Goal: Task Accomplishment & Management: Use online tool/utility

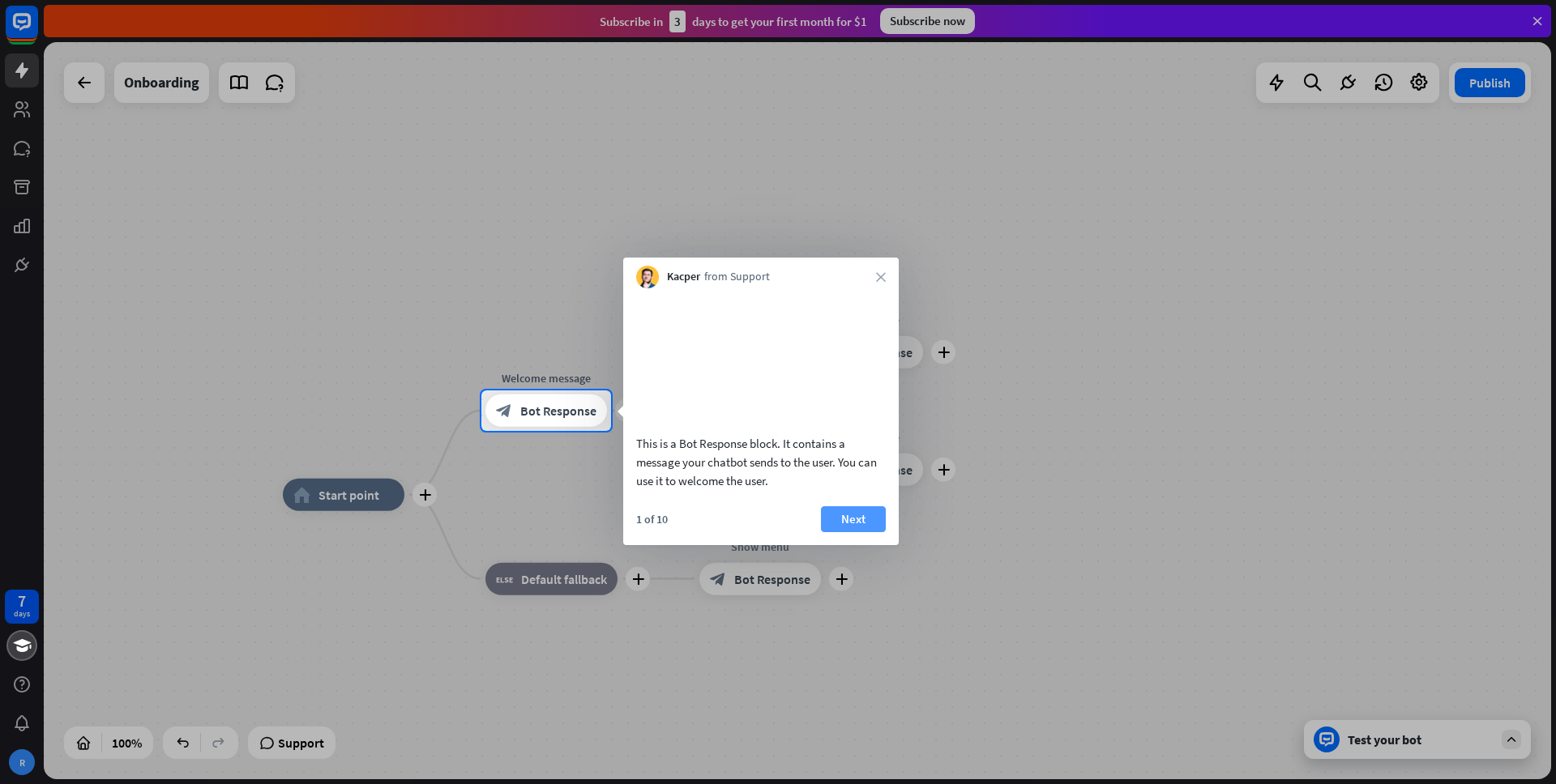
click at [853, 532] on button "Next" at bounding box center [853, 519] width 65 height 26
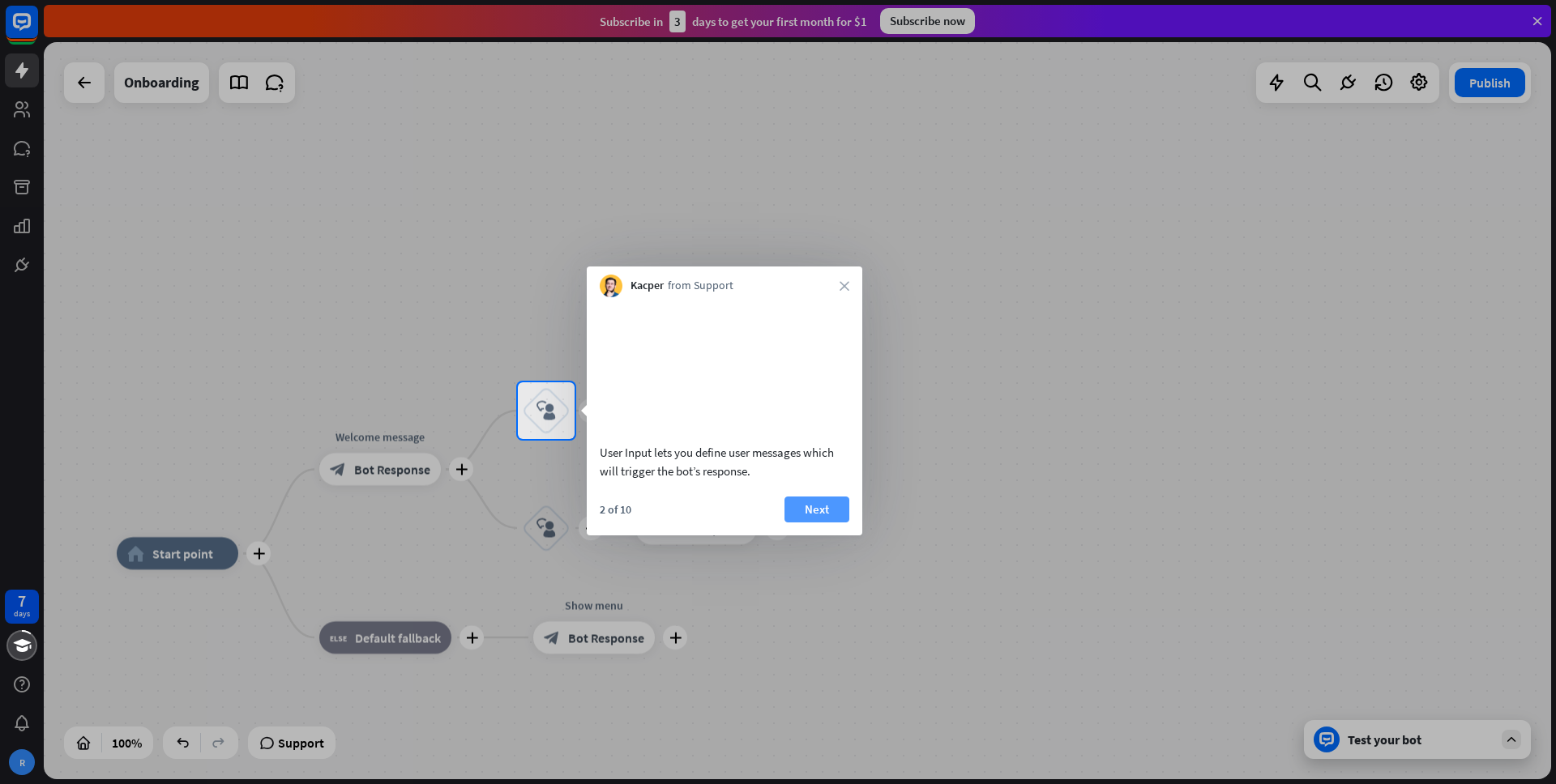
click at [833, 523] on button "Next" at bounding box center [817, 510] width 65 height 26
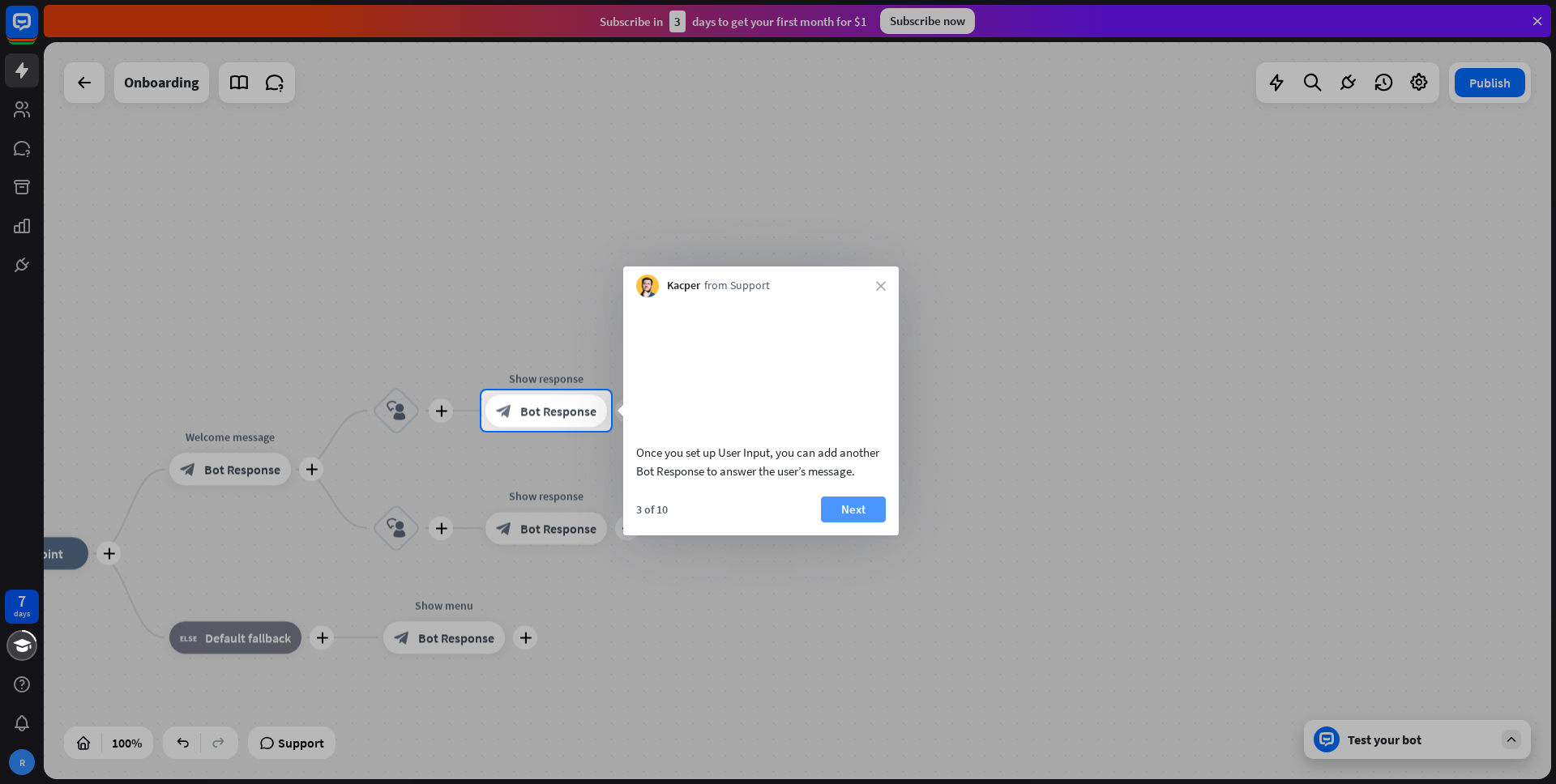
click at [866, 523] on button "Next" at bounding box center [853, 510] width 65 height 26
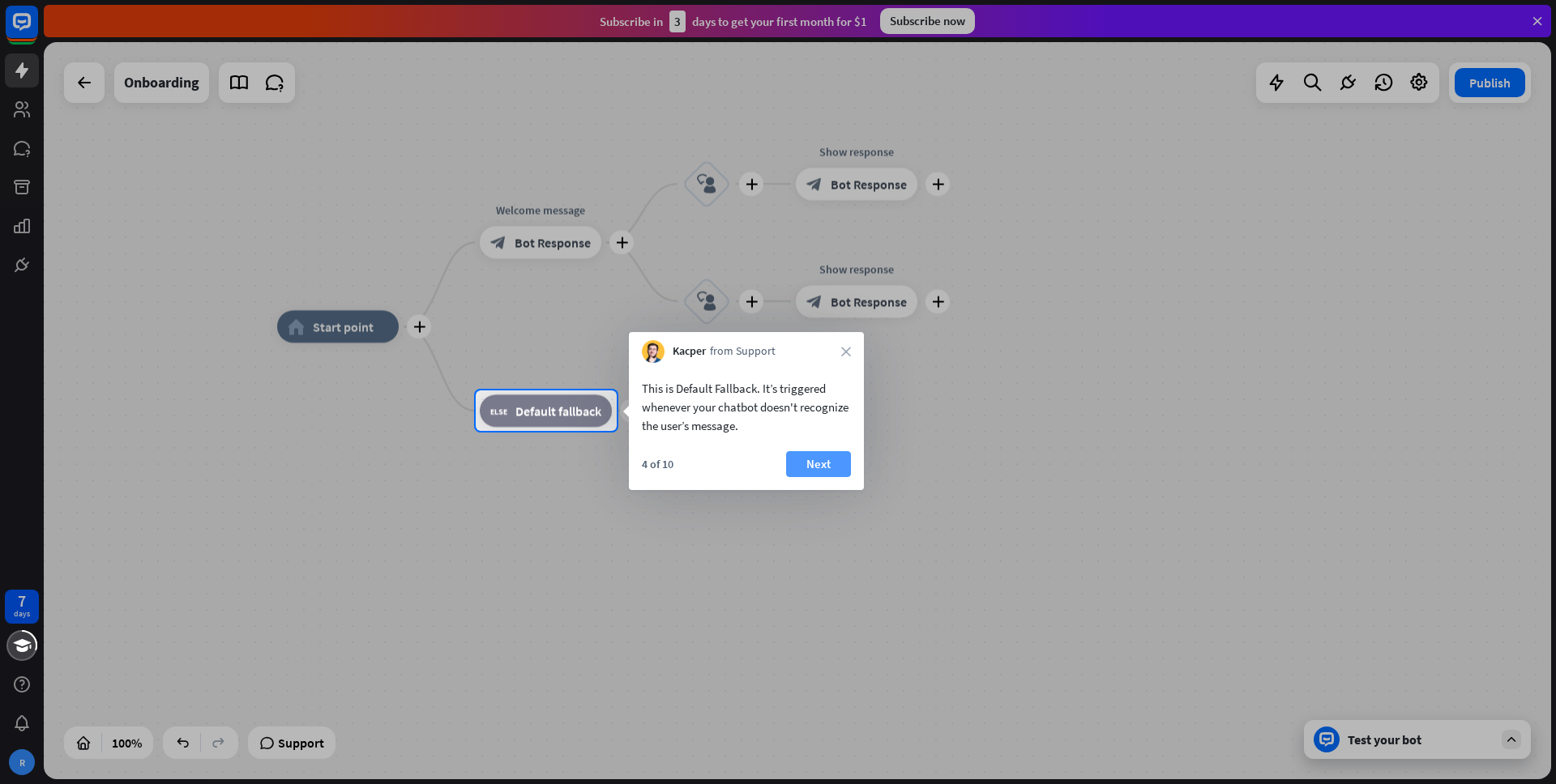
click at [829, 465] on button "Next" at bounding box center [819, 464] width 65 height 26
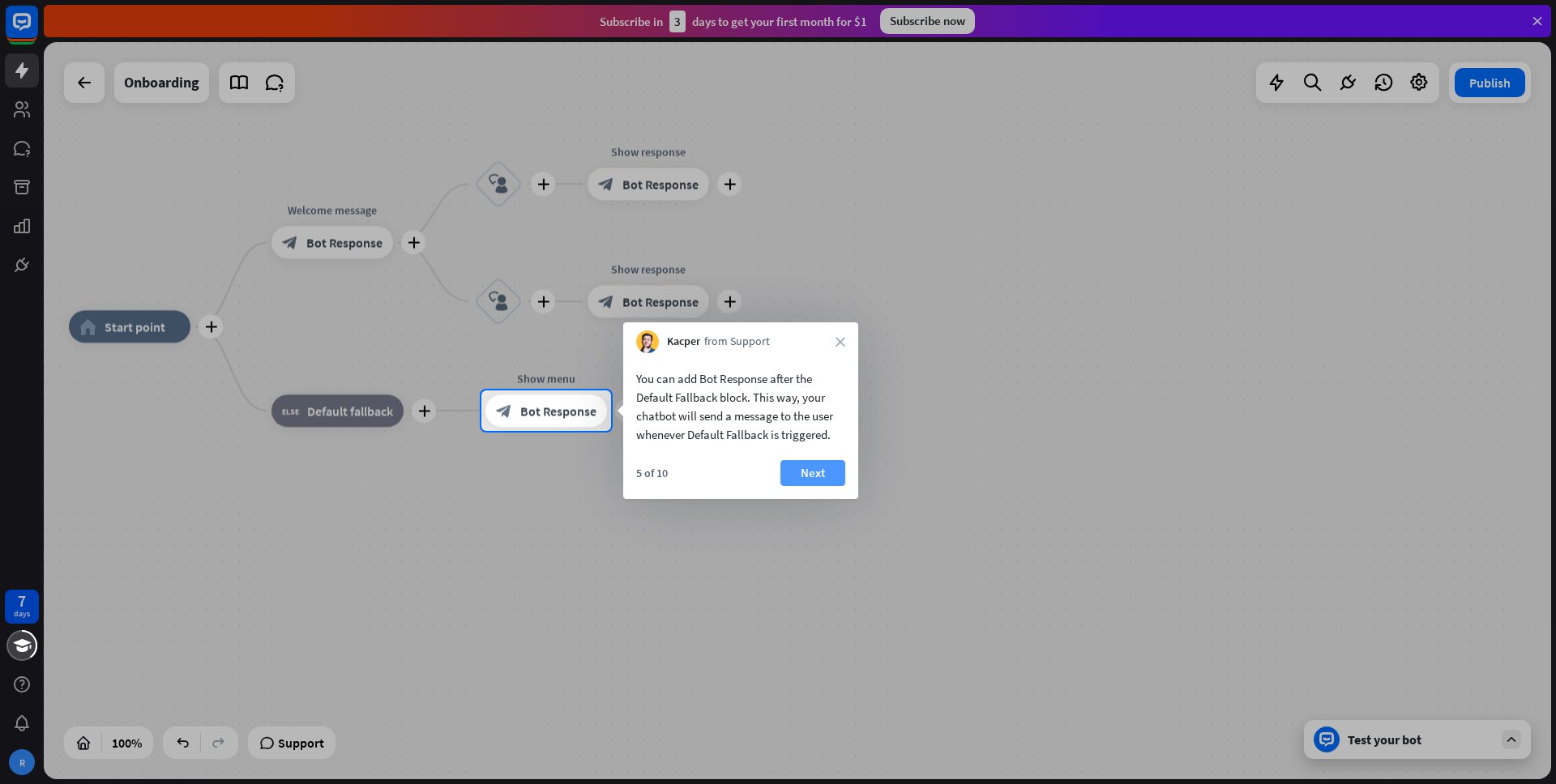
click at [823, 473] on button "Next" at bounding box center [813, 474] width 65 height 26
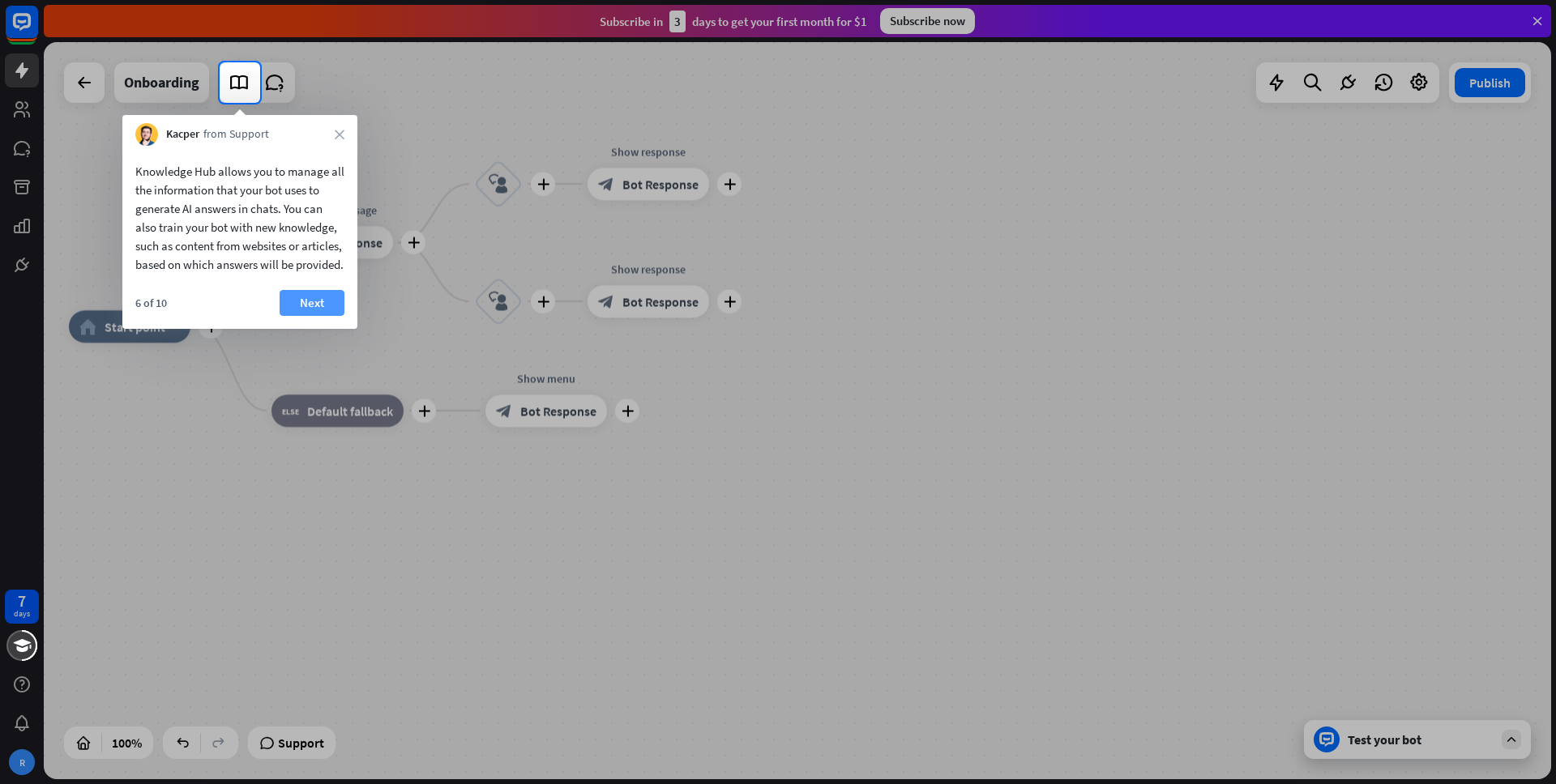
click at [307, 316] on button "Next" at bounding box center [312, 303] width 65 height 26
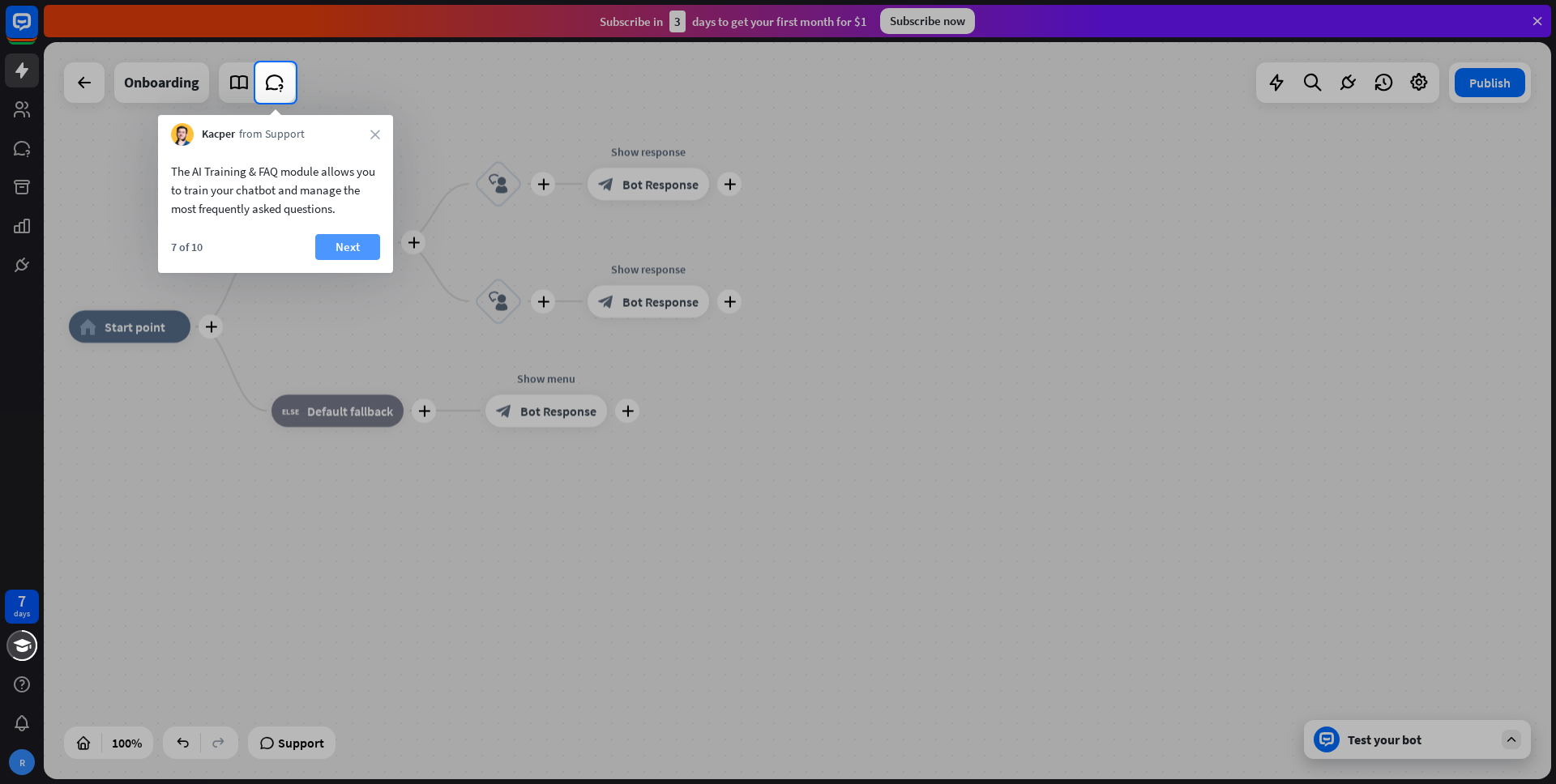
click at [346, 257] on button "Next" at bounding box center [348, 247] width 65 height 26
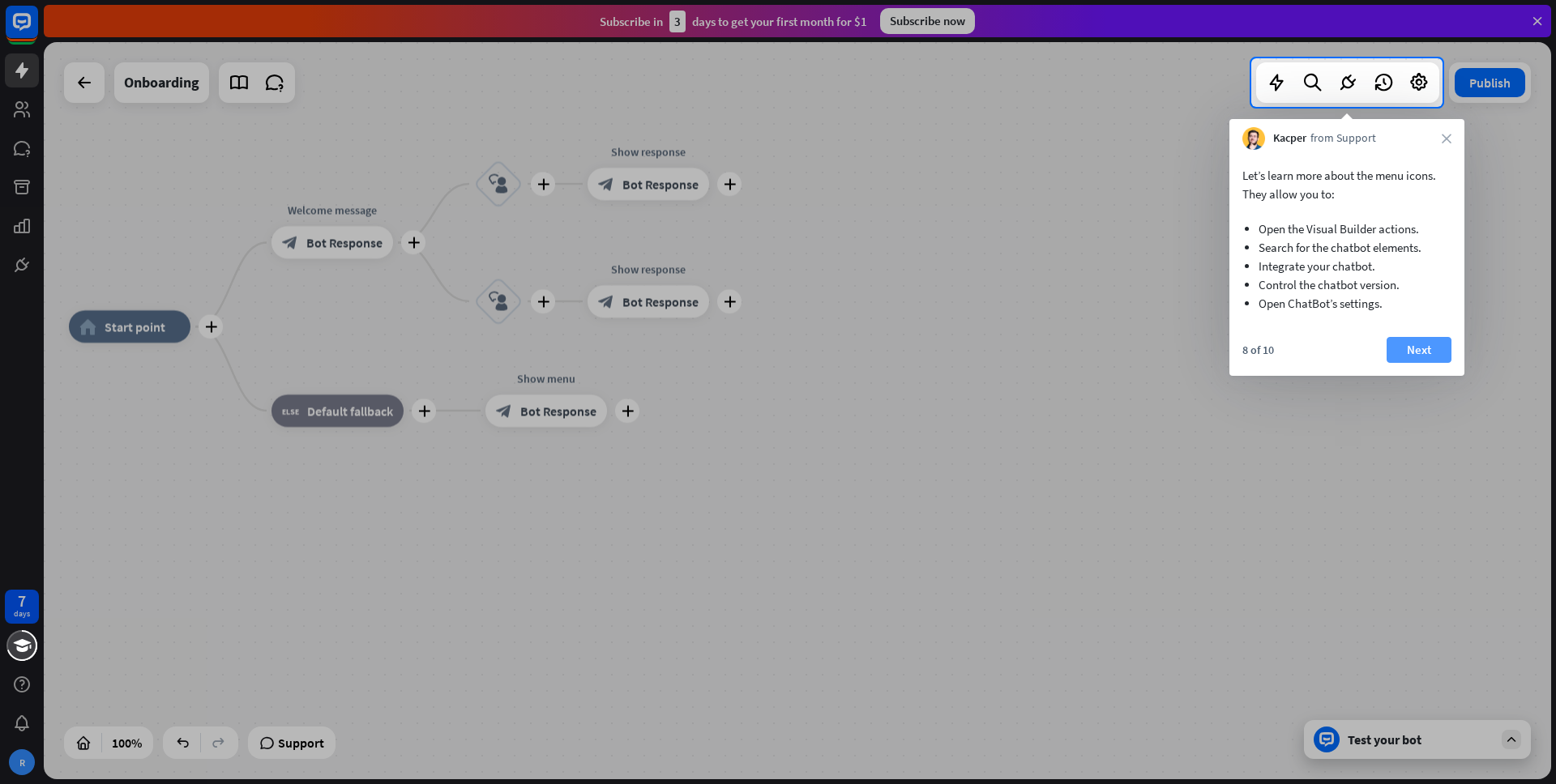
click at [1416, 348] on button "Next" at bounding box center [1419, 351] width 65 height 26
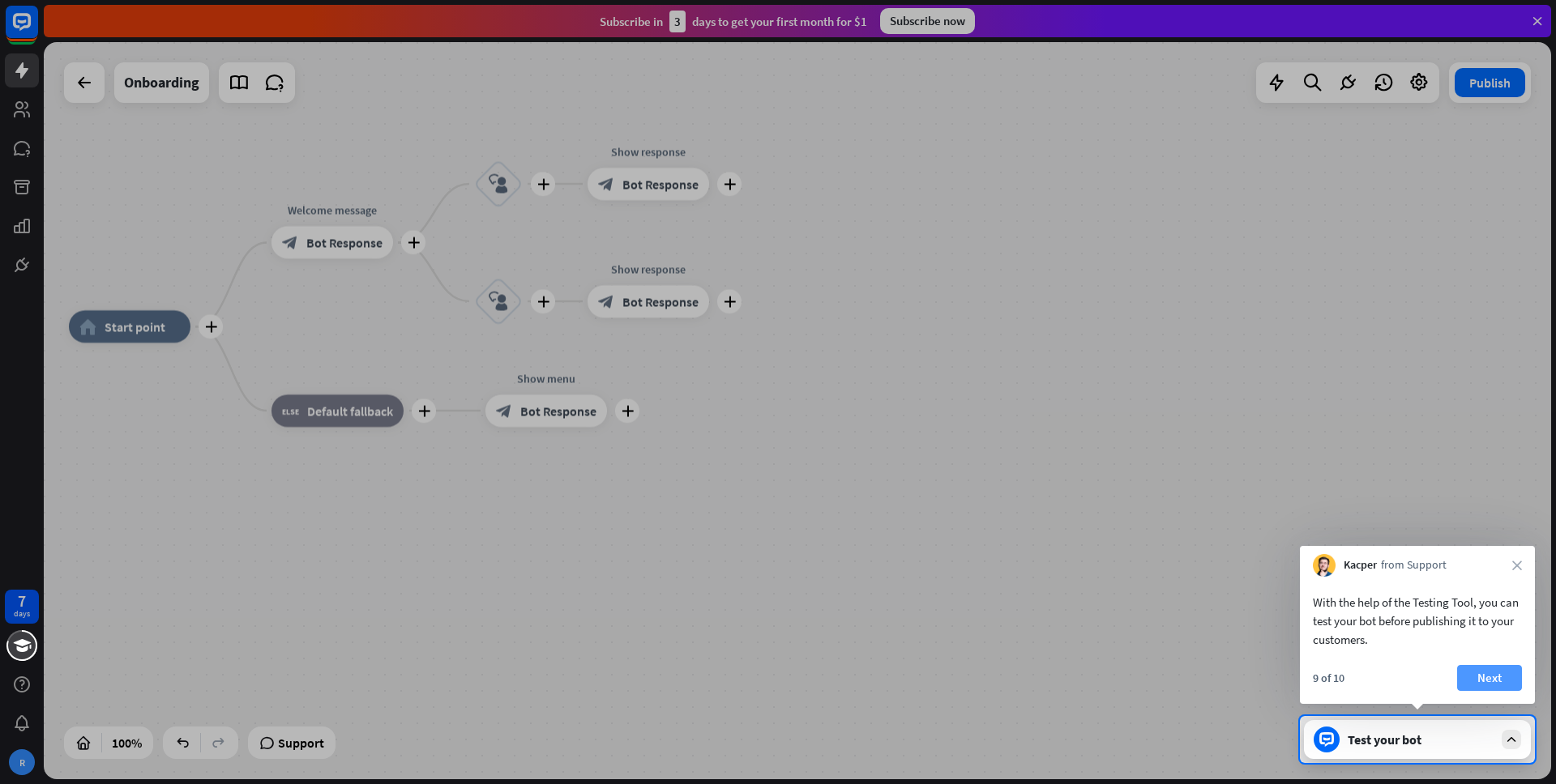
click at [1506, 677] on button "Next" at bounding box center [1490, 679] width 65 height 26
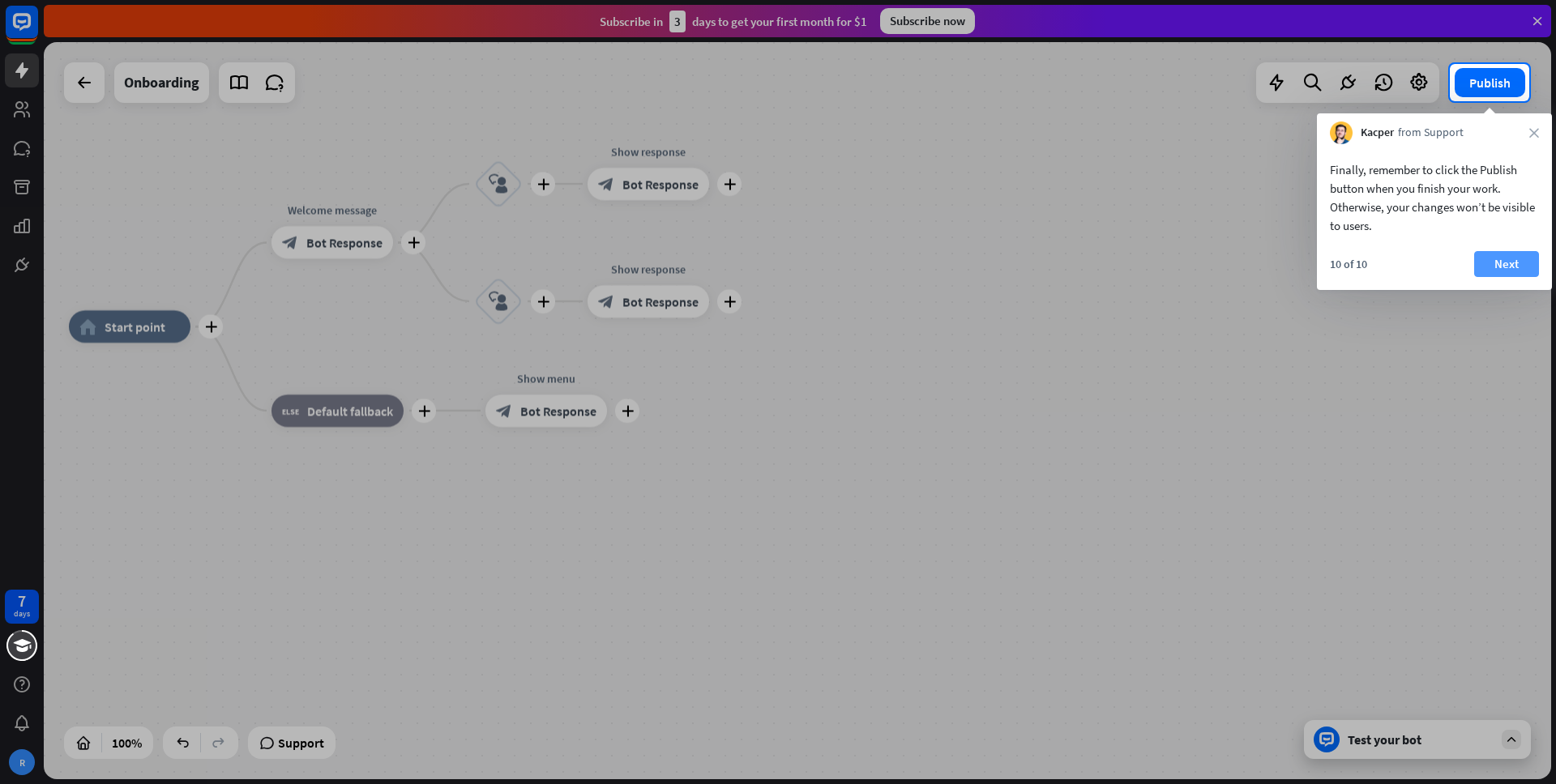
click at [1497, 262] on button "Next" at bounding box center [1507, 264] width 65 height 26
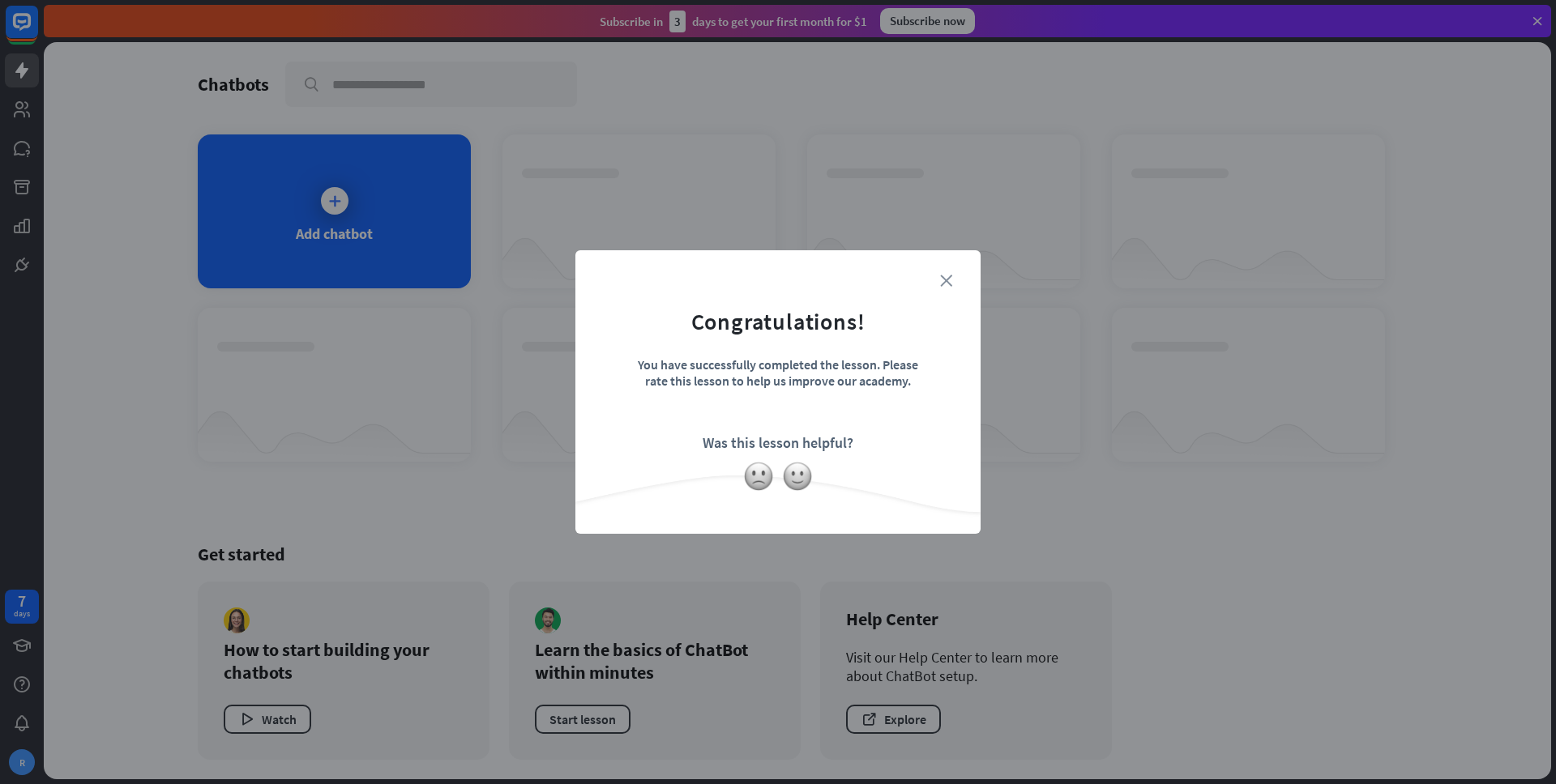
click at [951, 280] on icon "close" at bounding box center [945, 281] width 12 height 12
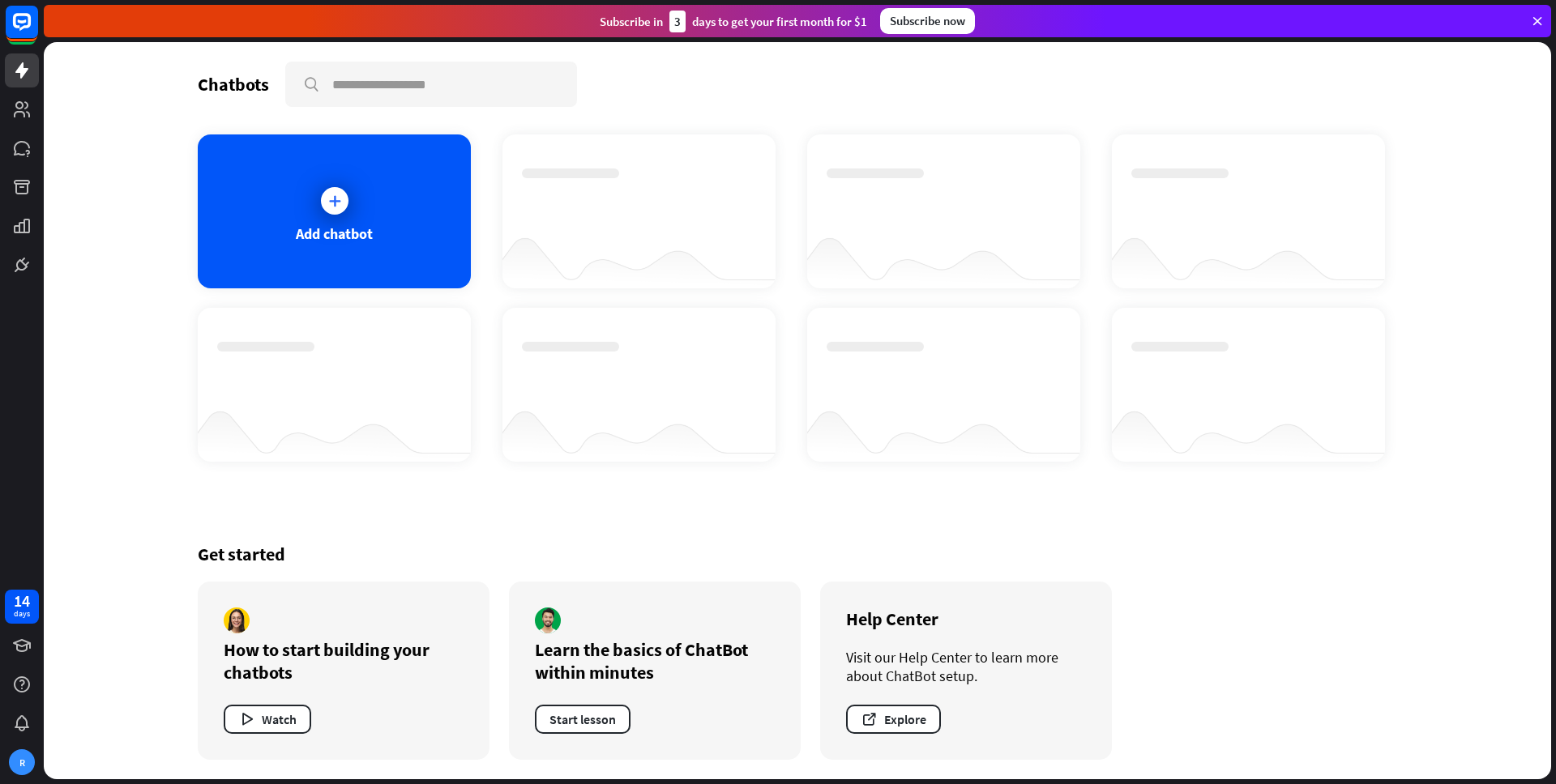
click at [1537, 20] on icon at bounding box center [1537, 21] width 15 height 15
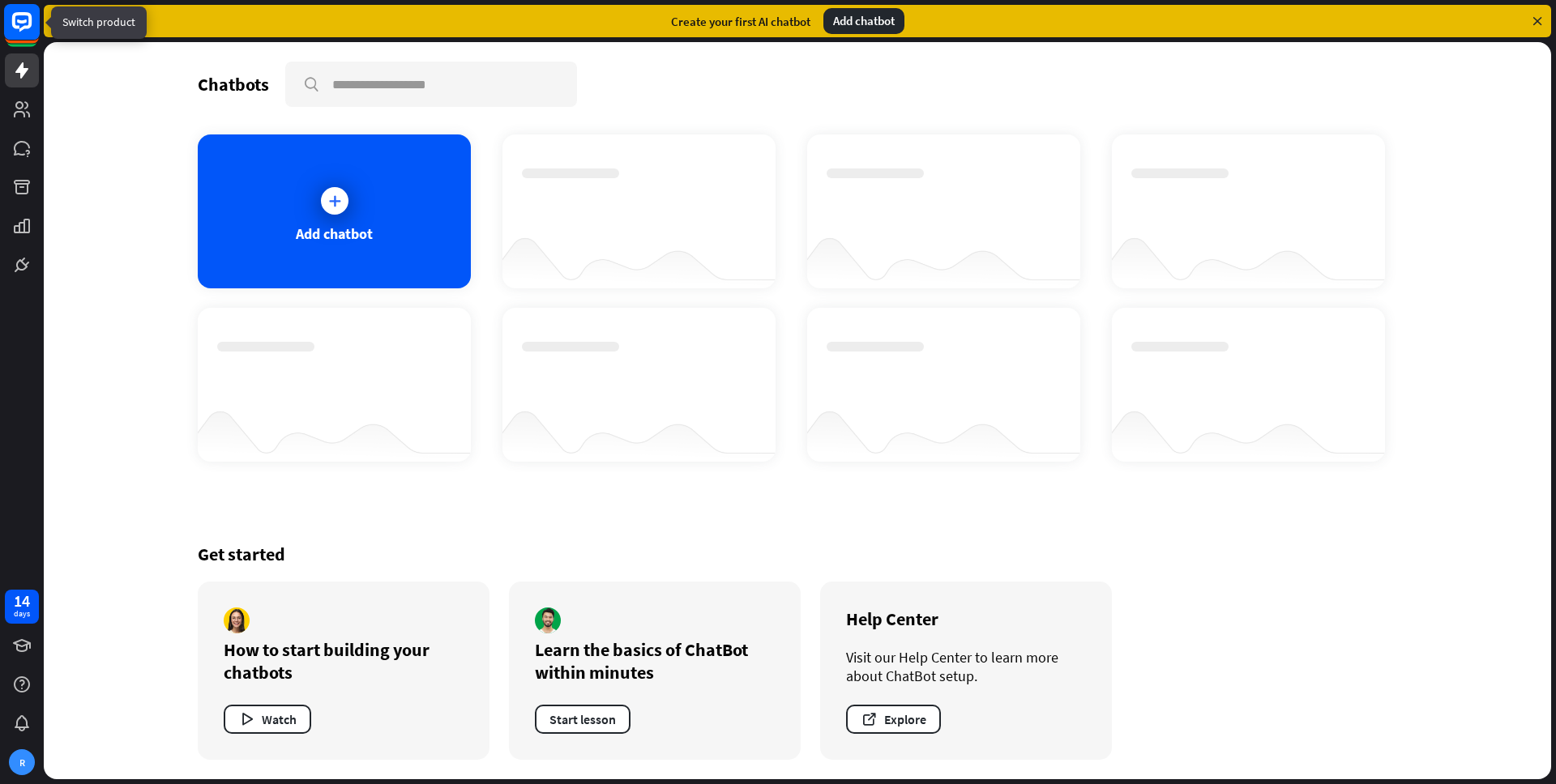
click at [24, 24] on rect at bounding box center [21, 21] width 35 height 35
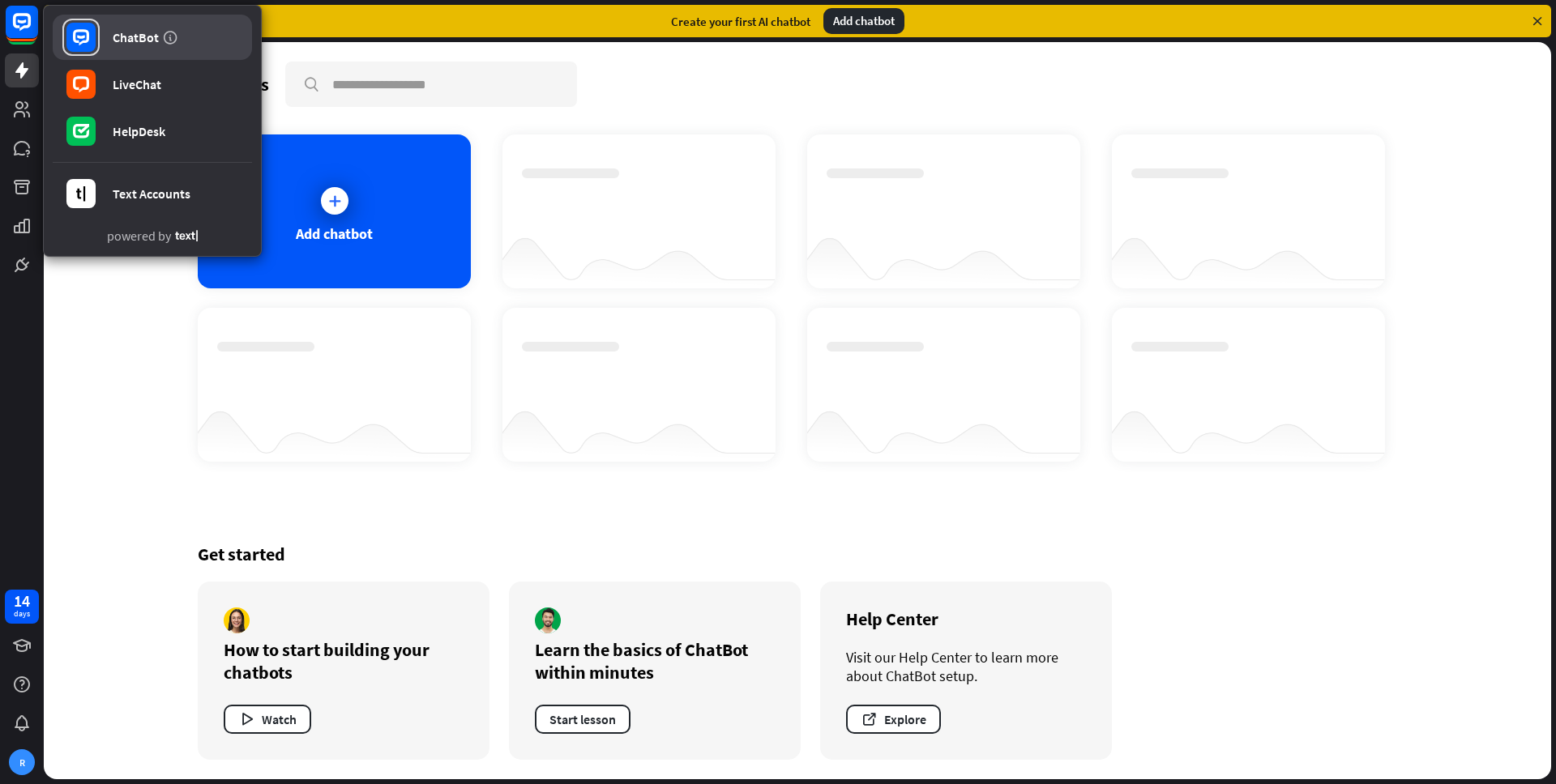
click at [134, 40] on div "ChatBot" at bounding box center [136, 36] width 47 height 16
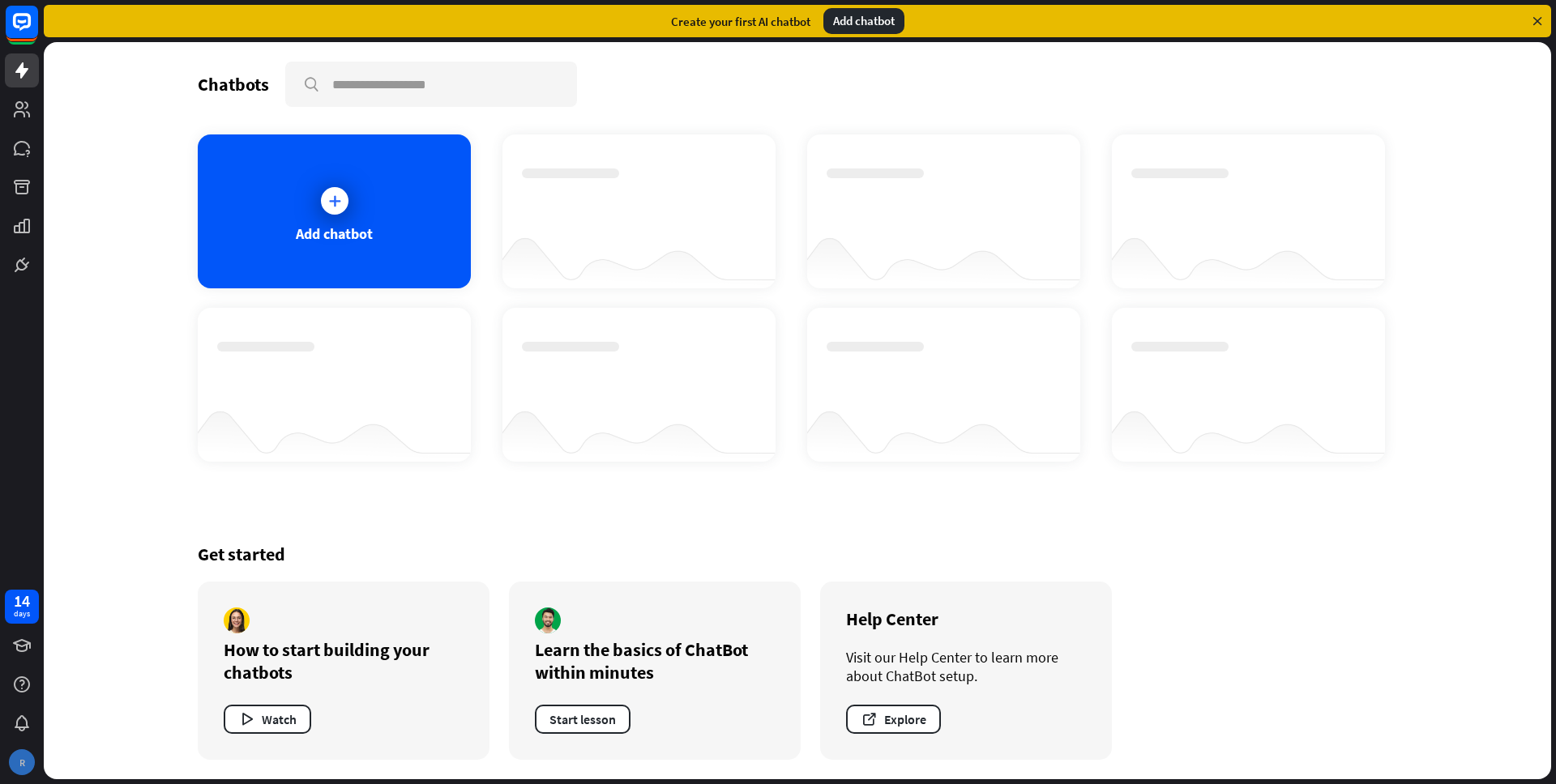
click at [28, 757] on div "R" at bounding box center [22, 763] width 26 height 26
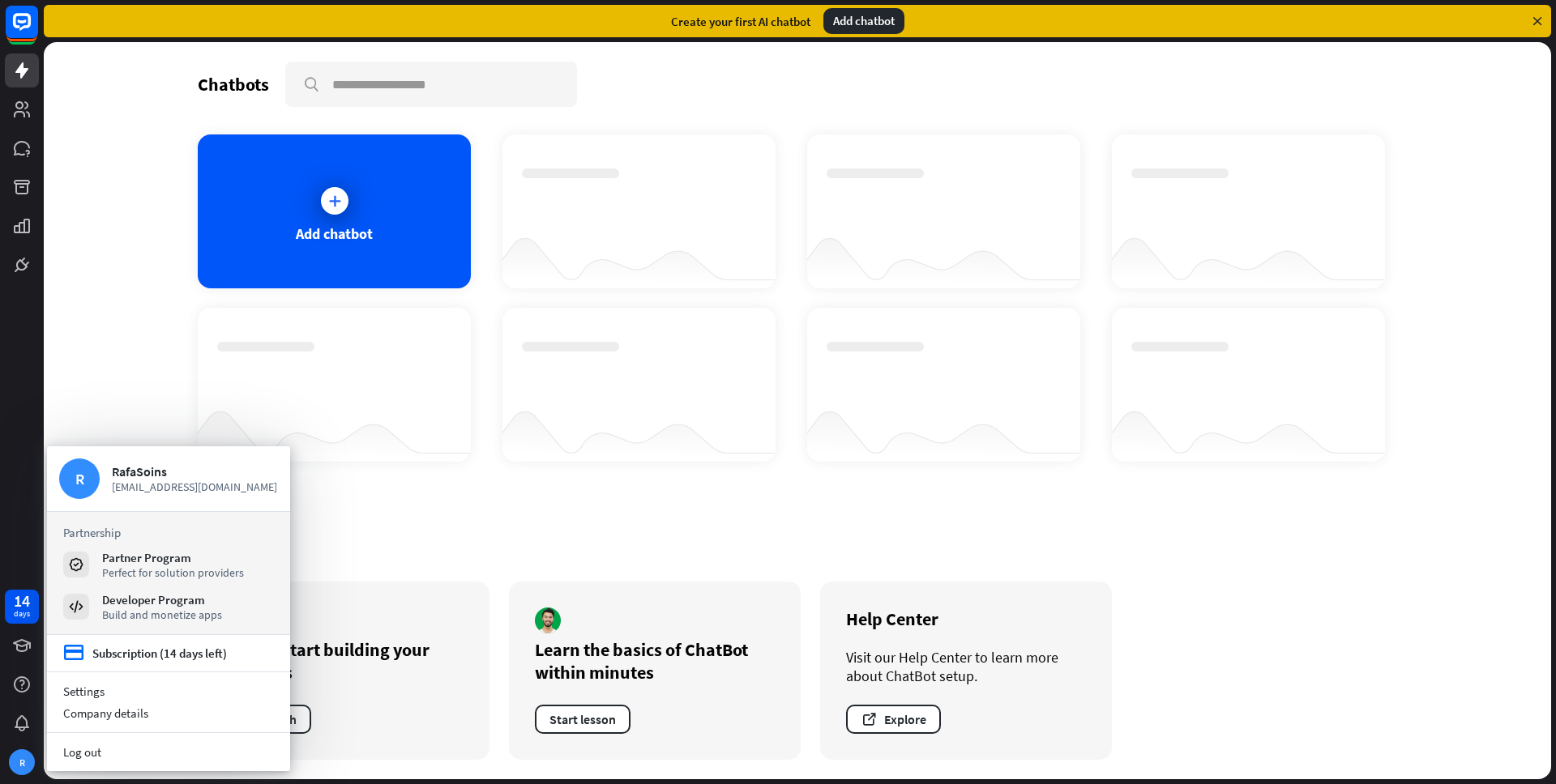
click at [859, 21] on div "Add chatbot" at bounding box center [863, 21] width 81 height 26
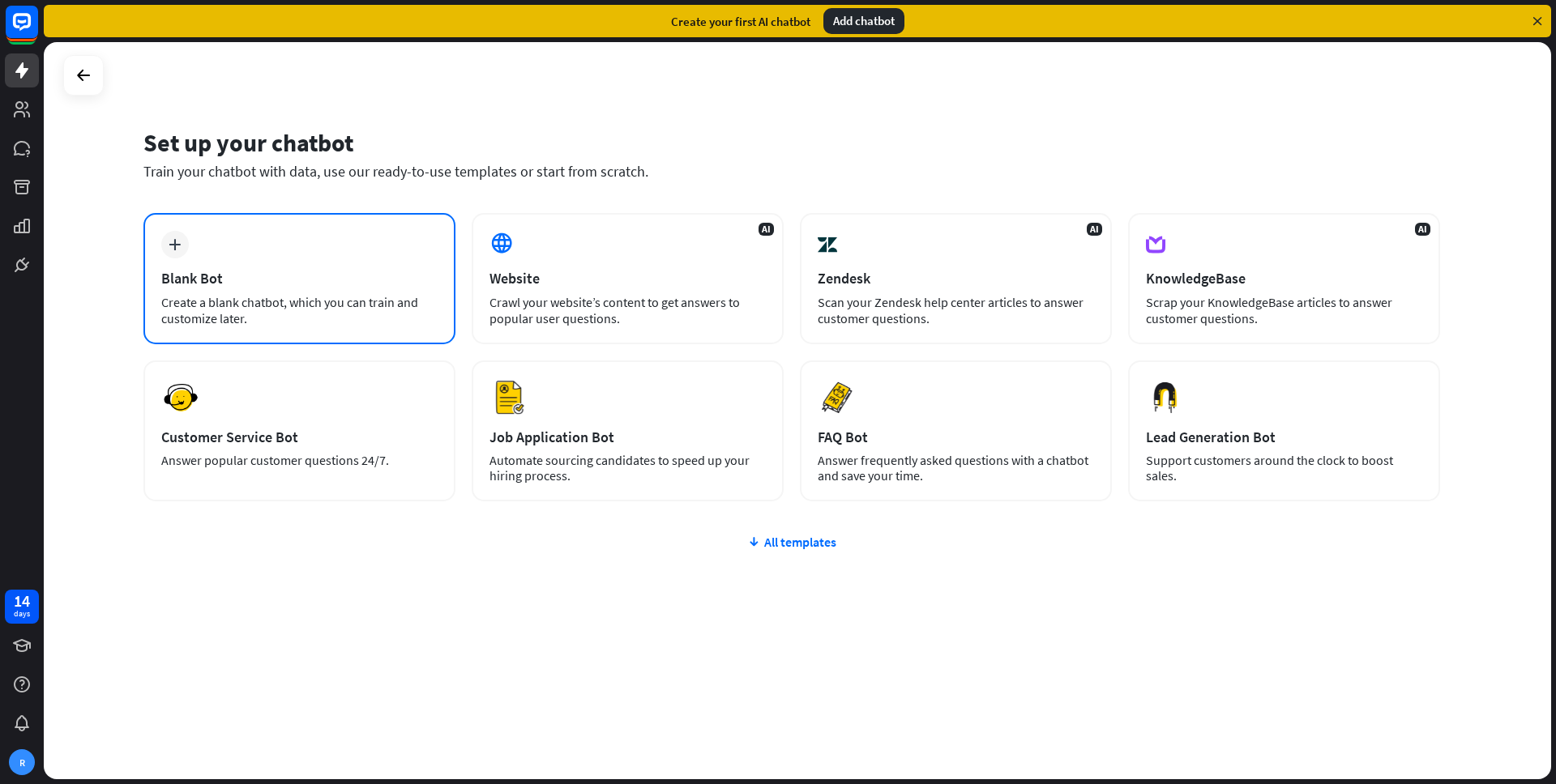
click at [277, 269] on div "Blank Bot" at bounding box center [299, 279] width 276 height 19
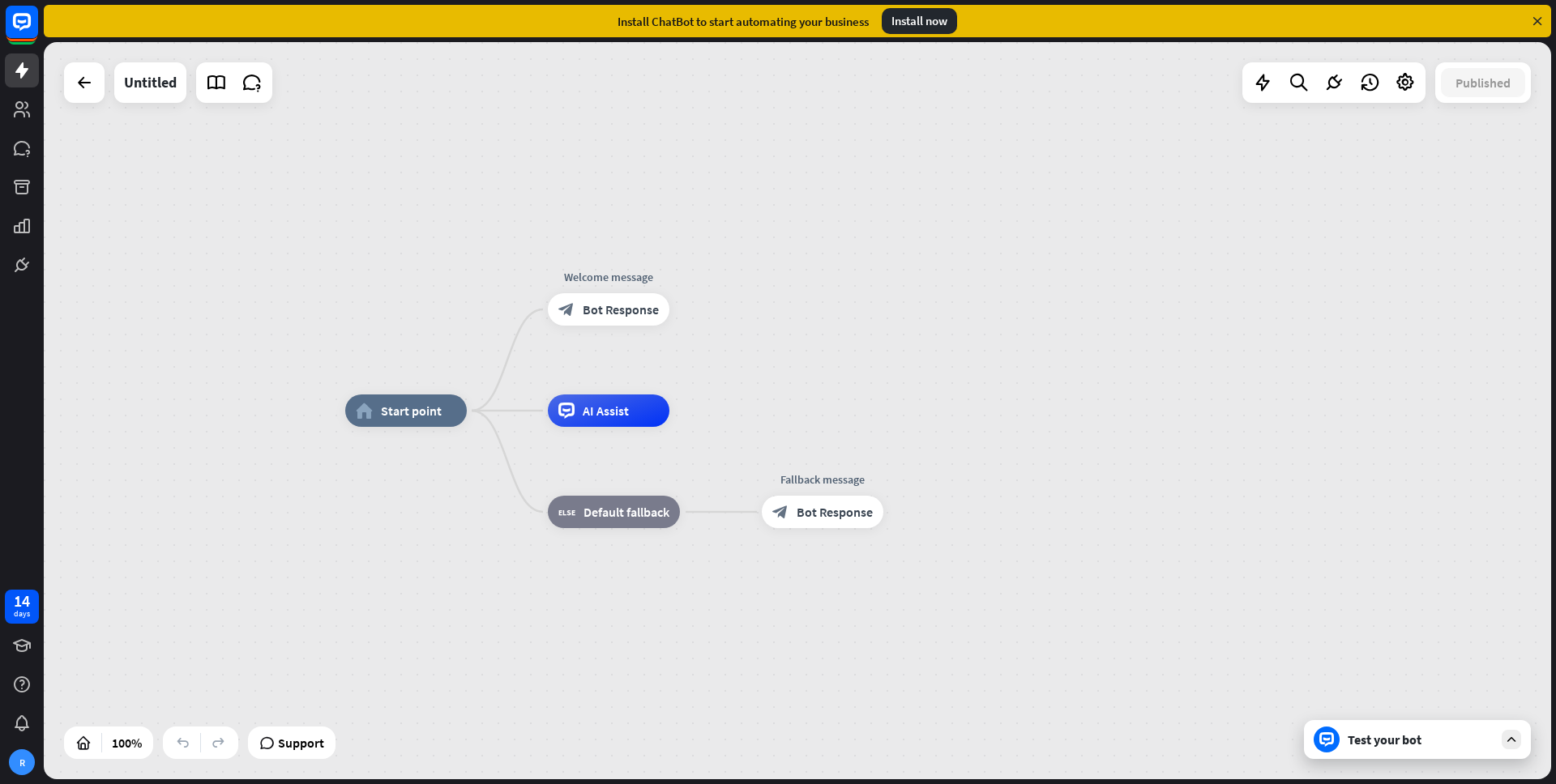
click at [903, 23] on div "Install now" at bounding box center [919, 21] width 76 height 26
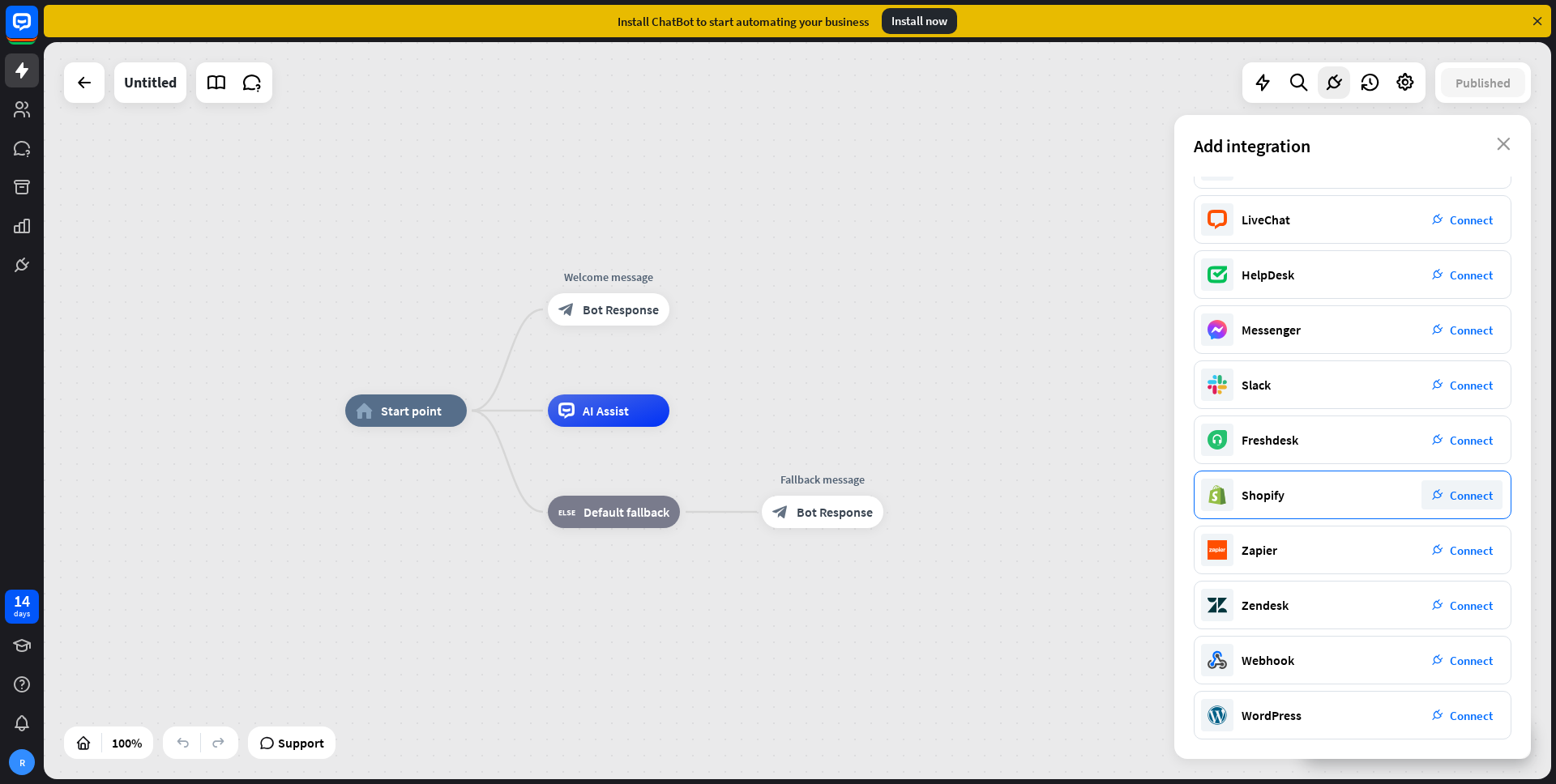
scroll to position [36, 0]
click at [1497, 152] on div "Add integration close" at bounding box center [1352, 145] width 356 height 62
click at [1502, 139] on icon "close" at bounding box center [1503, 144] width 14 height 13
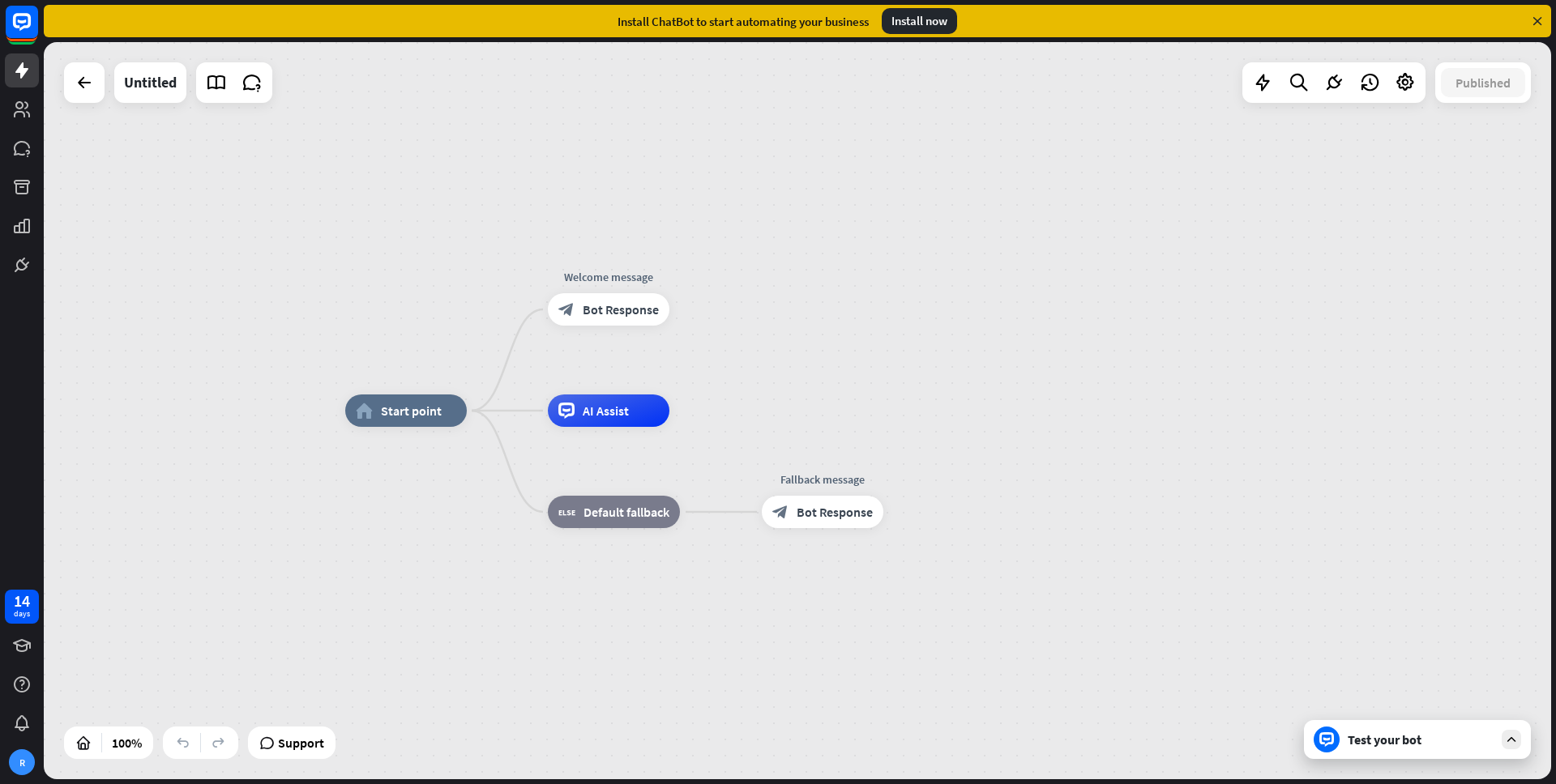
click at [1067, 357] on div "home_2 Start point Welcome message block_bot_response Bot Response AI Assist bl…" at bounding box center [797, 410] width 1508 height 737
click at [968, 413] on div "home_2 Start point Edit name more_horiz Welcome message block_bot_response Bot …" at bounding box center [1098, 779] width 1508 height 737
click at [87, 88] on icon at bounding box center [84, 82] width 20 height 20
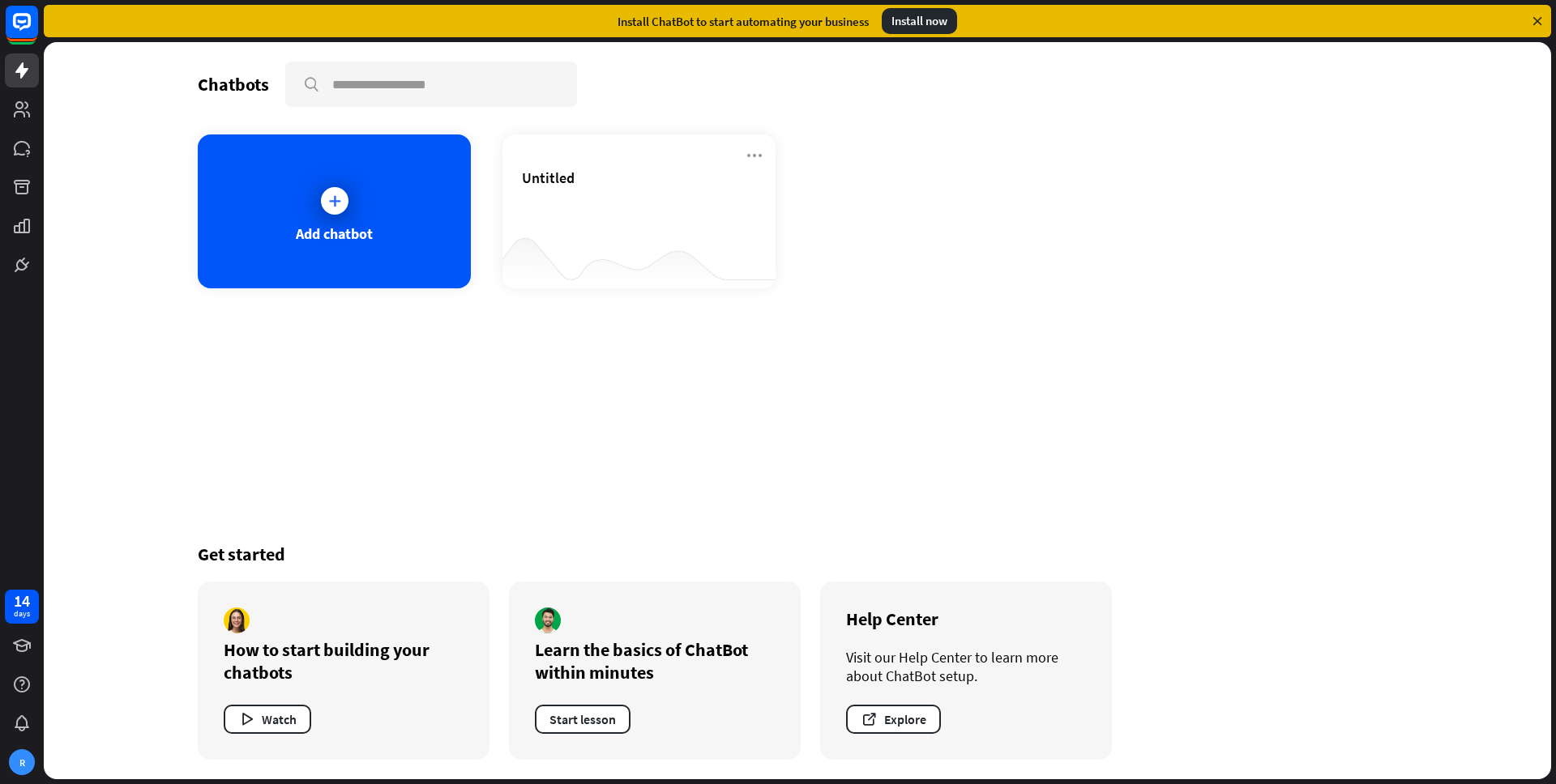
click at [1167, 412] on div "Chatbots search Add chatbot Untitled Get started How to start building your cha…" at bounding box center [797, 410] width 1297 height 737
click at [226, 81] on div "Chatbots" at bounding box center [233, 84] width 71 height 22
click at [344, 88] on input "text" at bounding box center [431, 84] width 288 height 42
